Goal: Obtain resource: Obtain resource

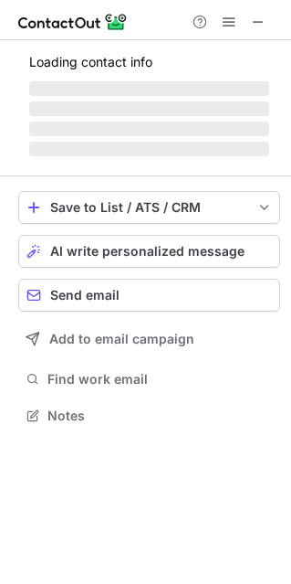
scroll to position [442, 291]
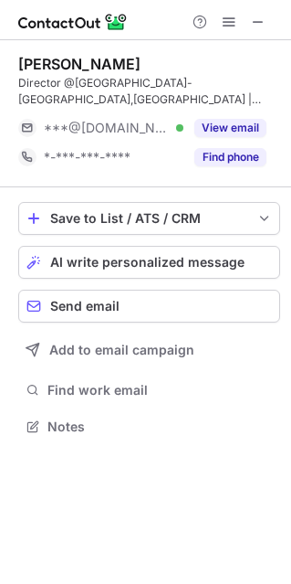
scroll to position [413, 291]
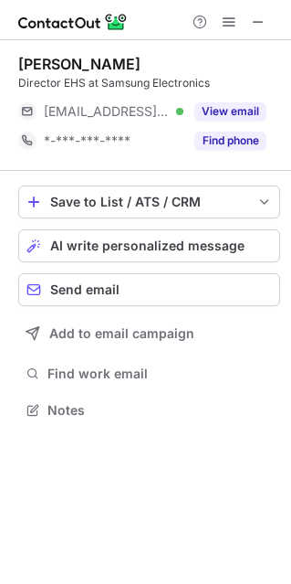
scroll to position [396, 291]
click at [91, 65] on div "Sufian Ishrat" at bounding box center [79, 64] width 122 height 18
copy div "Ishrat"
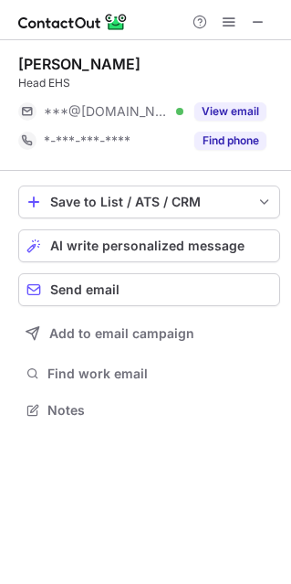
scroll to position [396, 291]
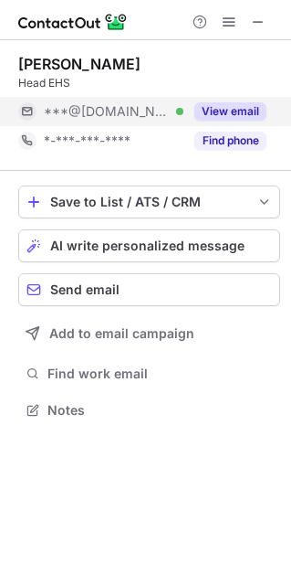
click at [223, 107] on button "View email" at bounding box center [231, 111] width 72 height 18
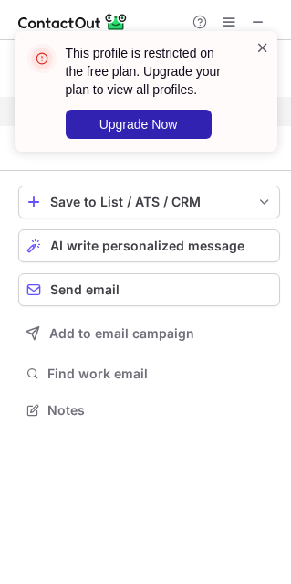
click at [259, 45] on span at bounding box center [263, 47] width 15 height 18
